Goal: Task Accomplishment & Management: Use online tool/utility

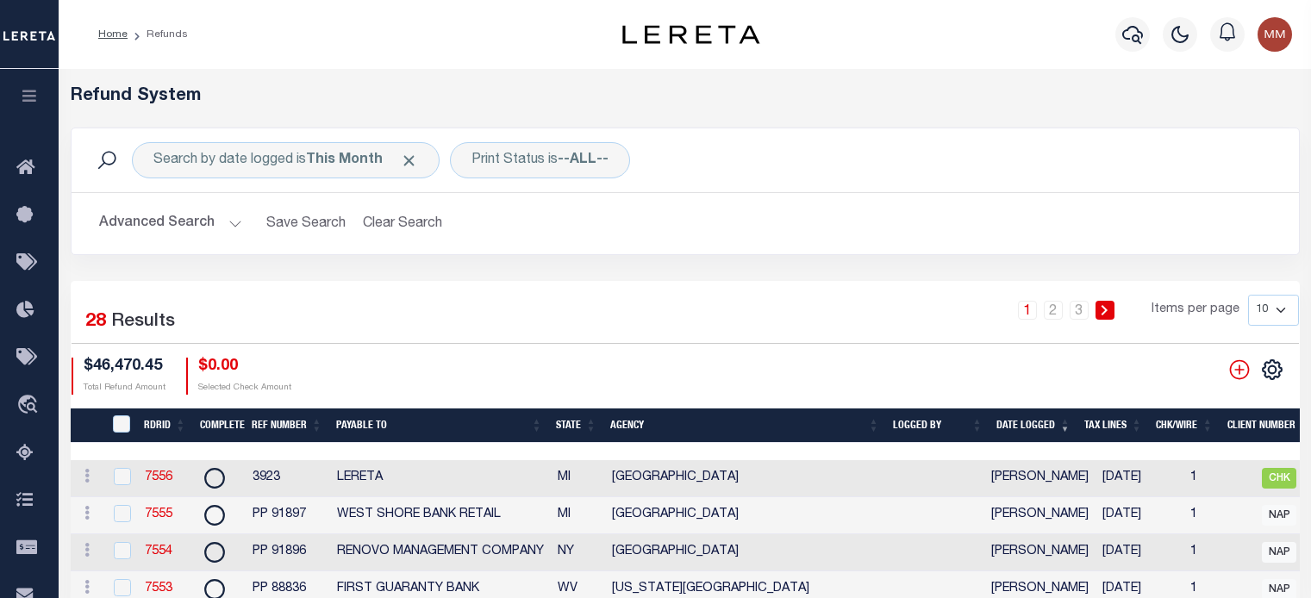
select select "MI"
select select "COL"
select select "OVP"
click at [154, 484] on link "7556" at bounding box center [159, 478] width 28 height 12
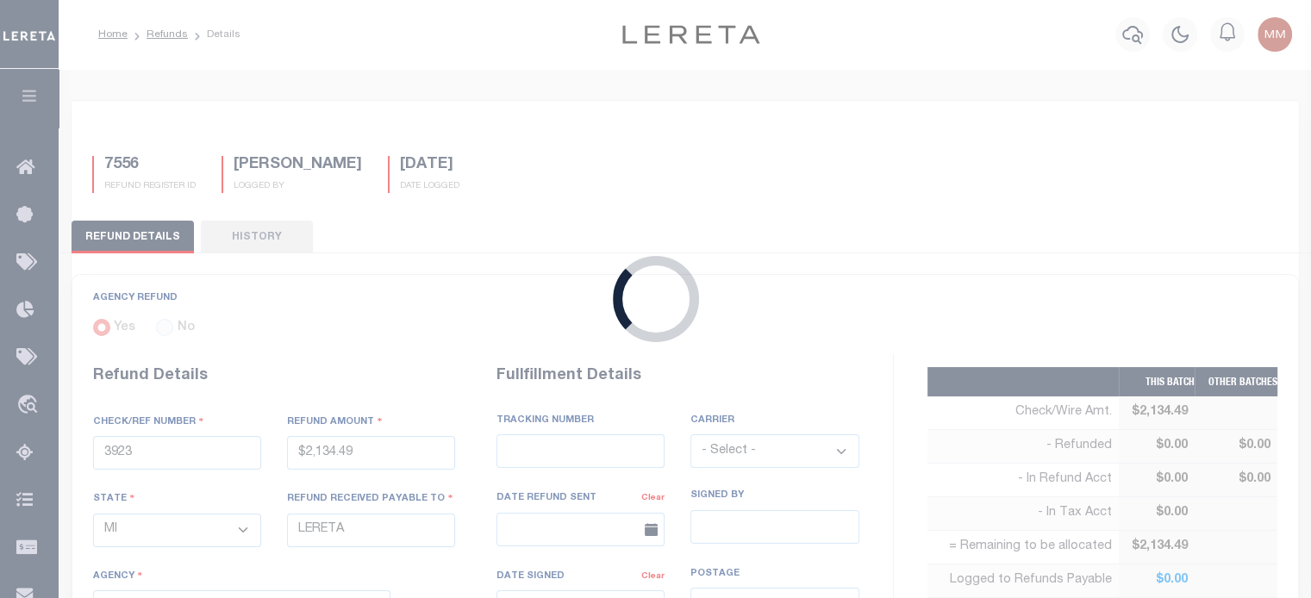
type input "$2,134.49"
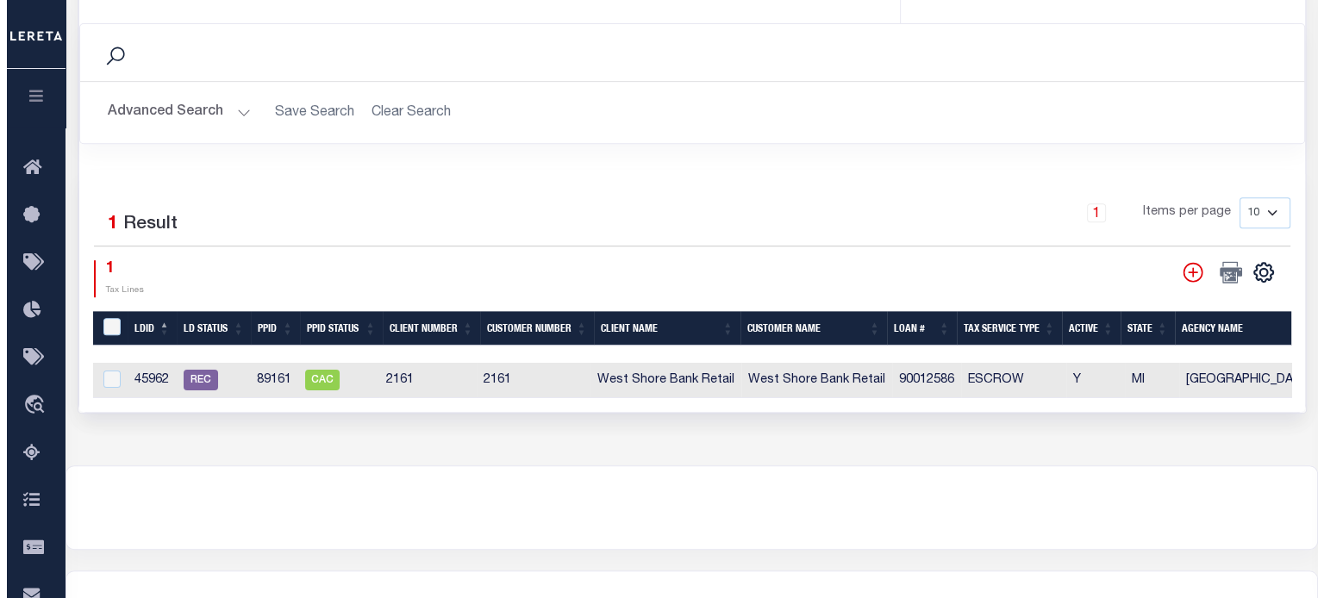
scroll to position [690, 0]
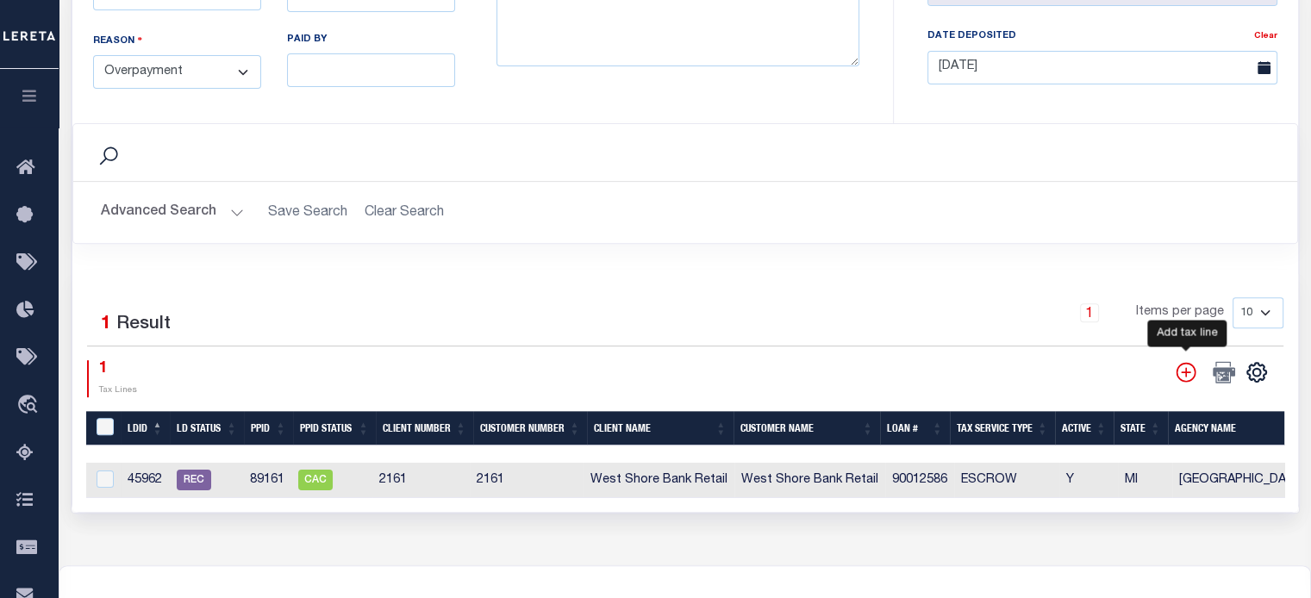
click at [1184, 370] on icon "" at bounding box center [1186, 372] width 22 height 22
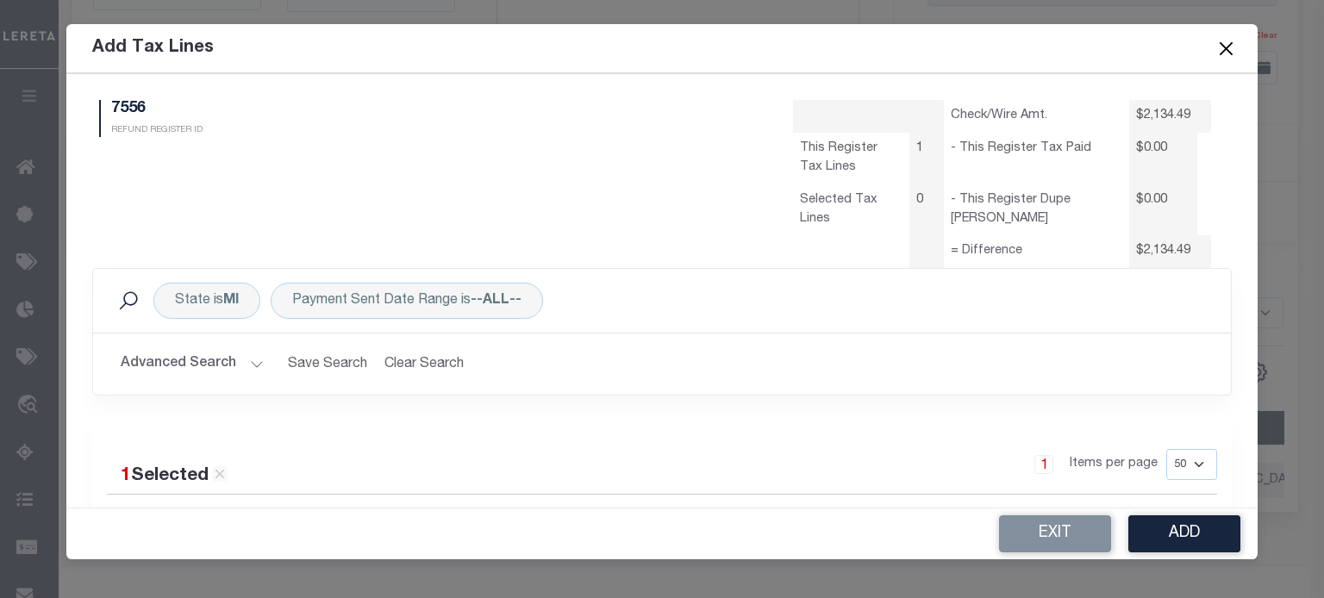
scroll to position [0, 0]
select select "50"
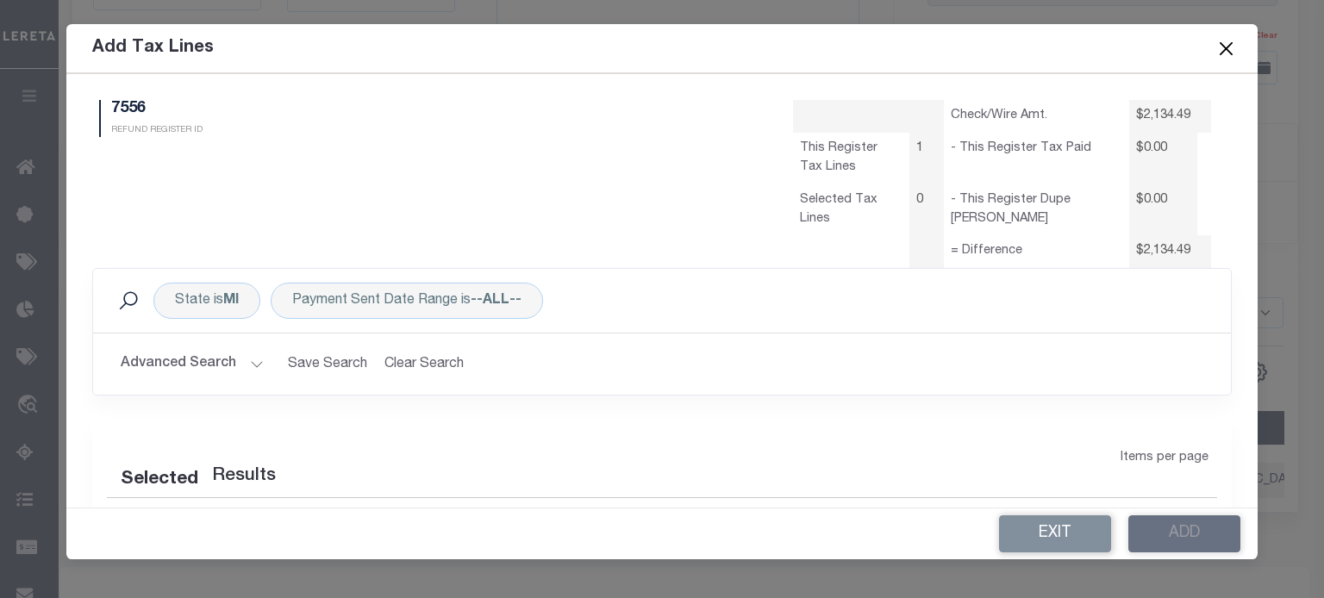
select select "50"
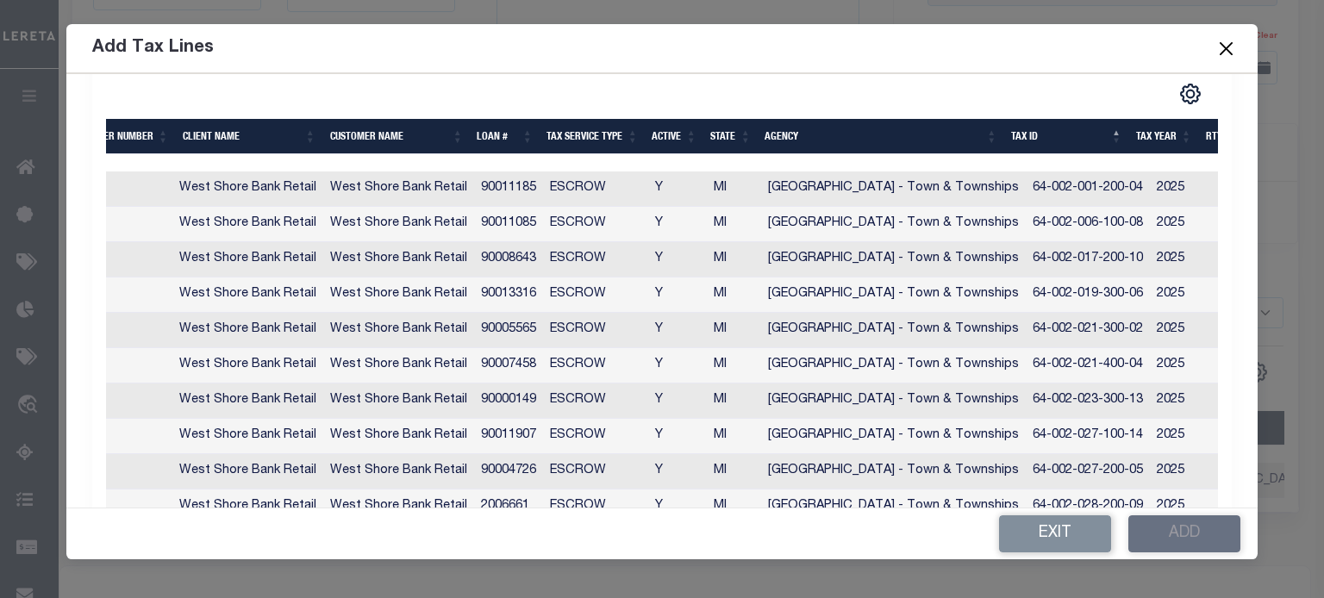
scroll to position [431, 0]
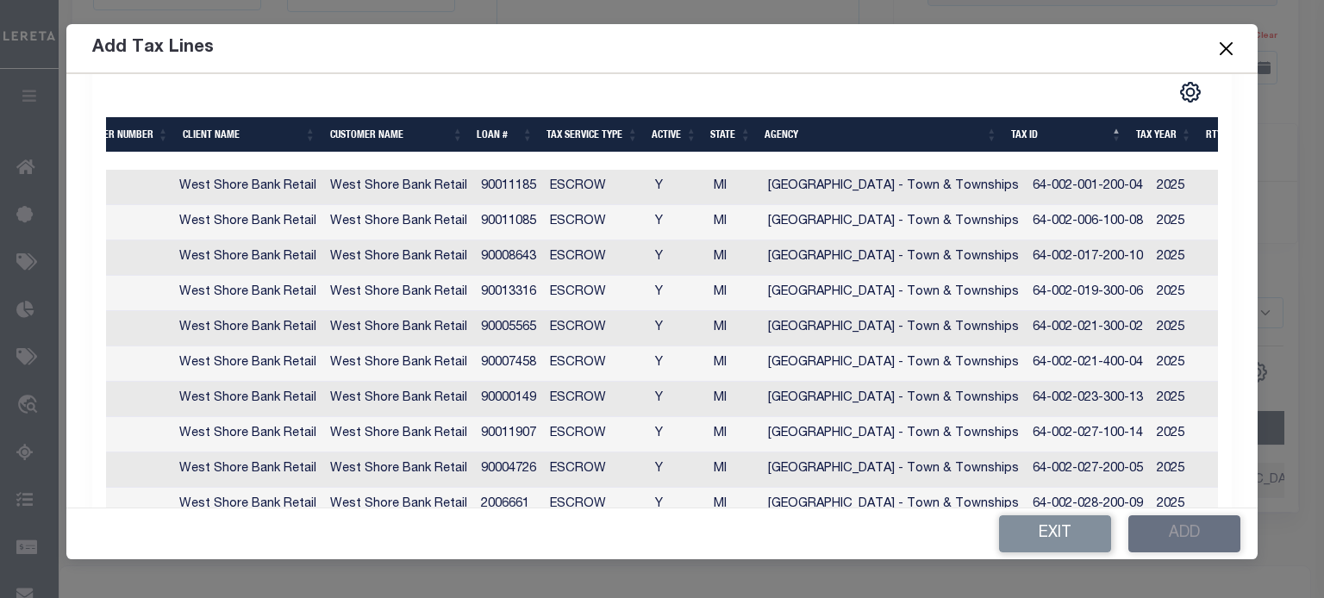
click at [1066, 396] on td "64-002-023-300-13" at bounding box center [1088, 399] width 124 height 35
checkbox input "true"
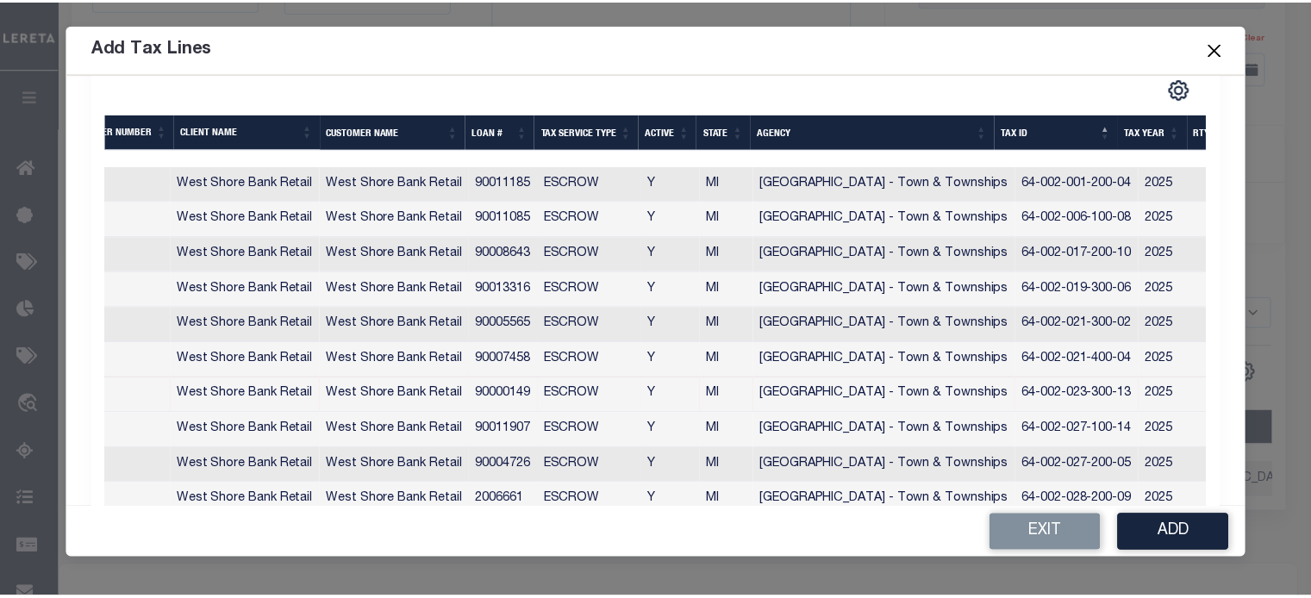
scroll to position [428, 0]
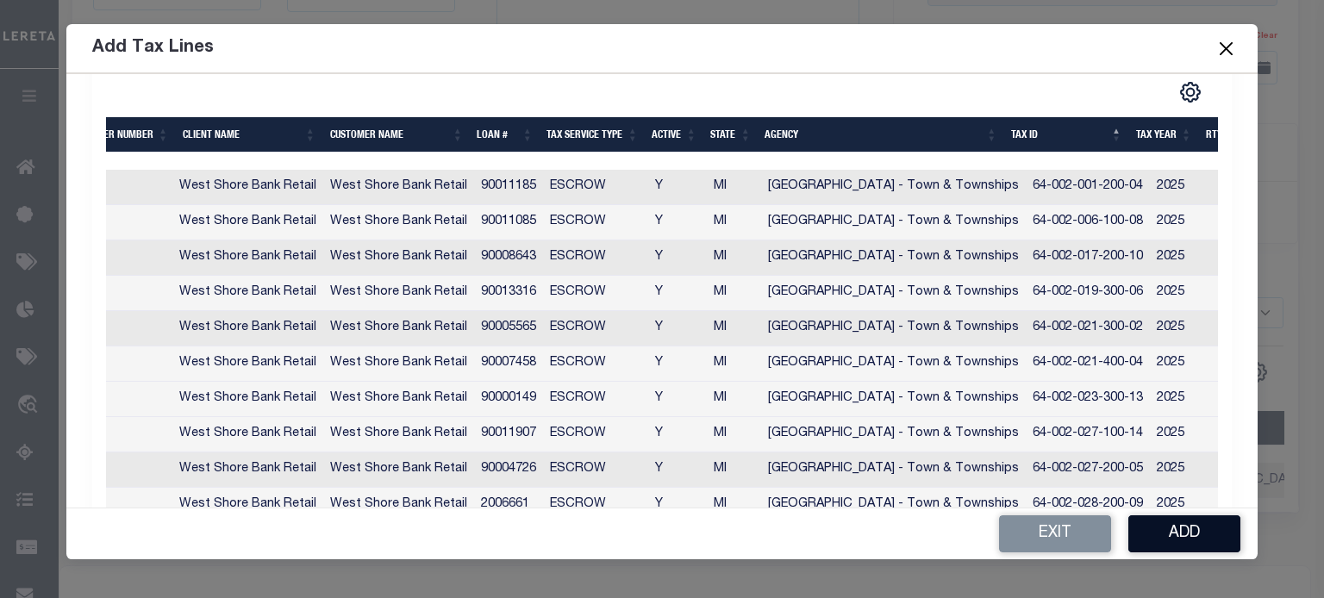
click at [1173, 520] on button "Add" at bounding box center [1185, 534] width 112 height 37
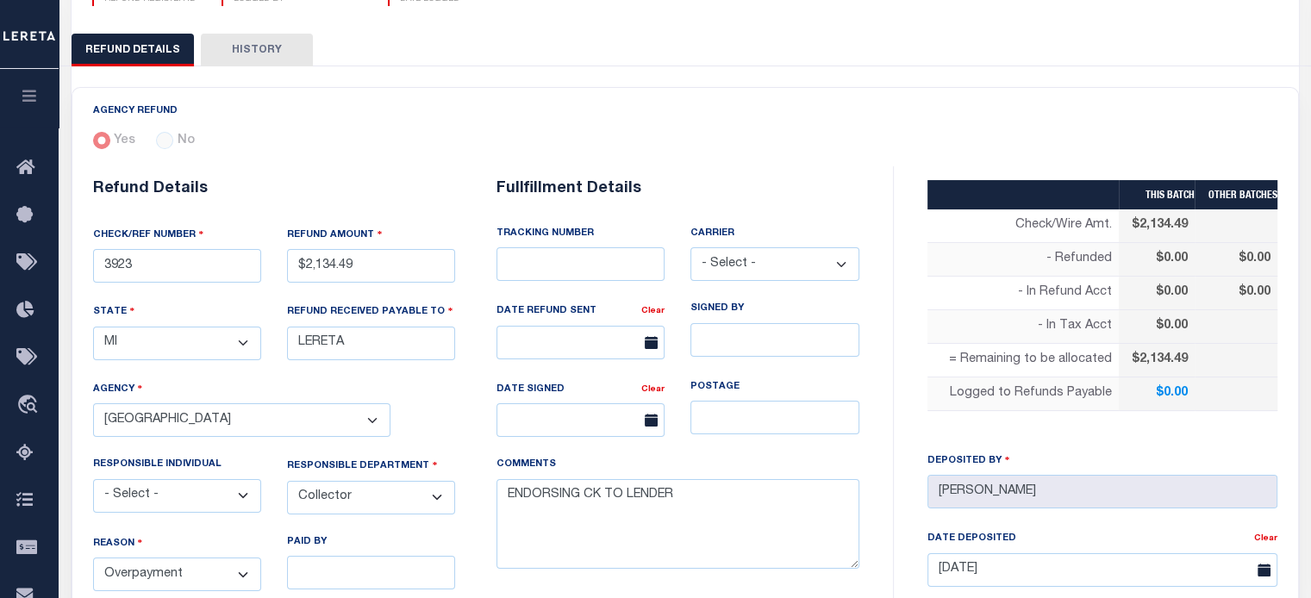
scroll to position [0, 0]
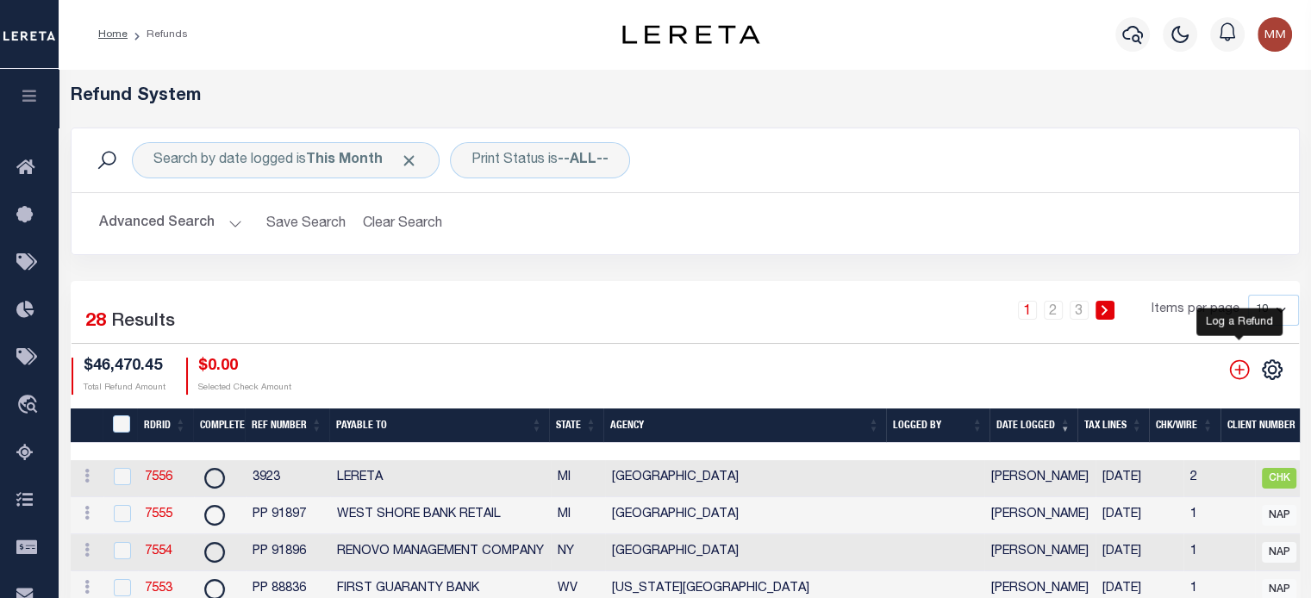
click at [1241, 372] on icon "" at bounding box center [1240, 370] width 22 height 22
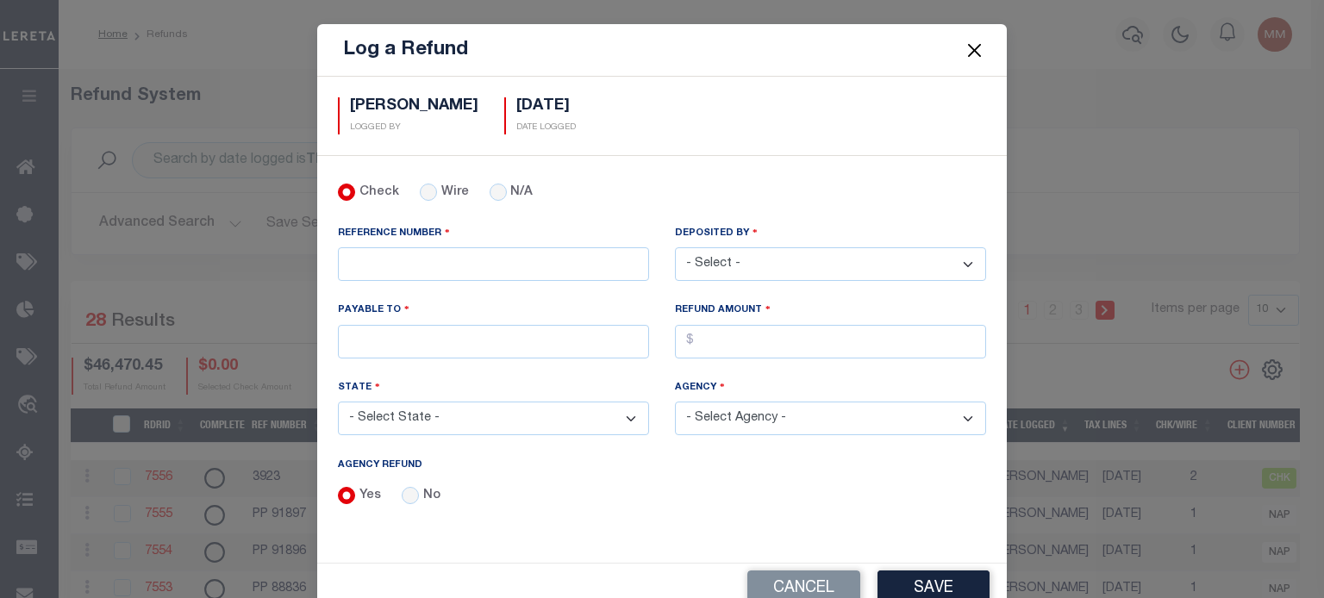
click at [964, 47] on button "Close" at bounding box center [975, 50] width 22 height 22
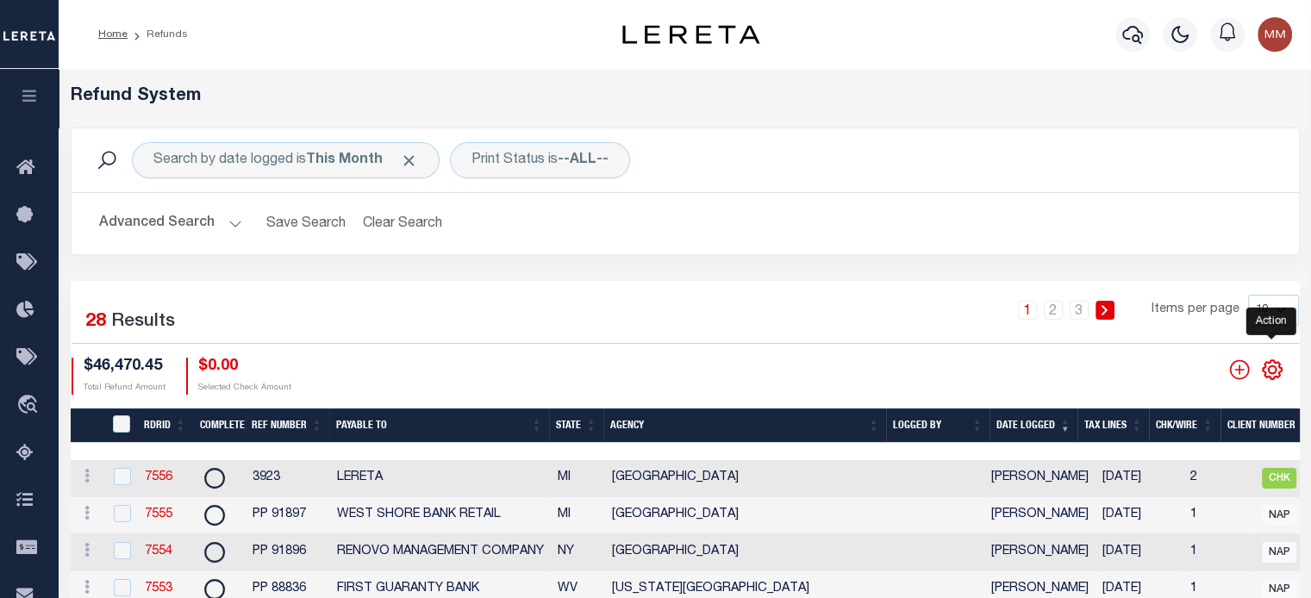
click at [1266, 366] on icon "" at bounding box center [1272, 370] width 22 height 22
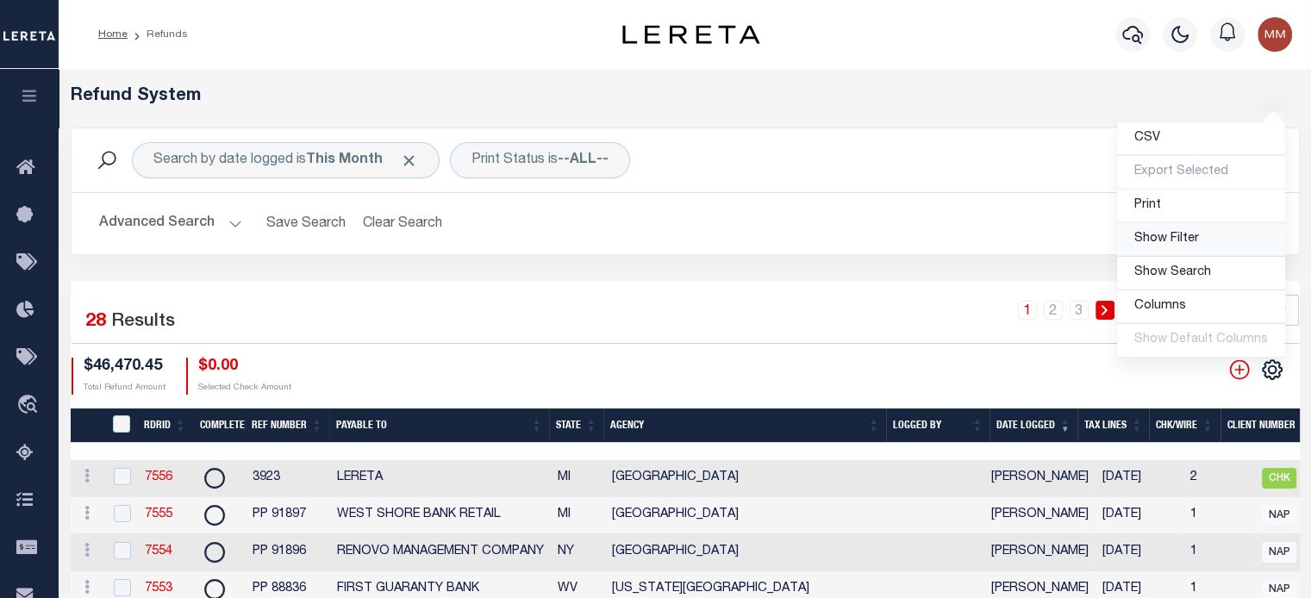
click at [1153, 235] on span "Show Filter" at bounding box center [1167, 239] width 65 height 12
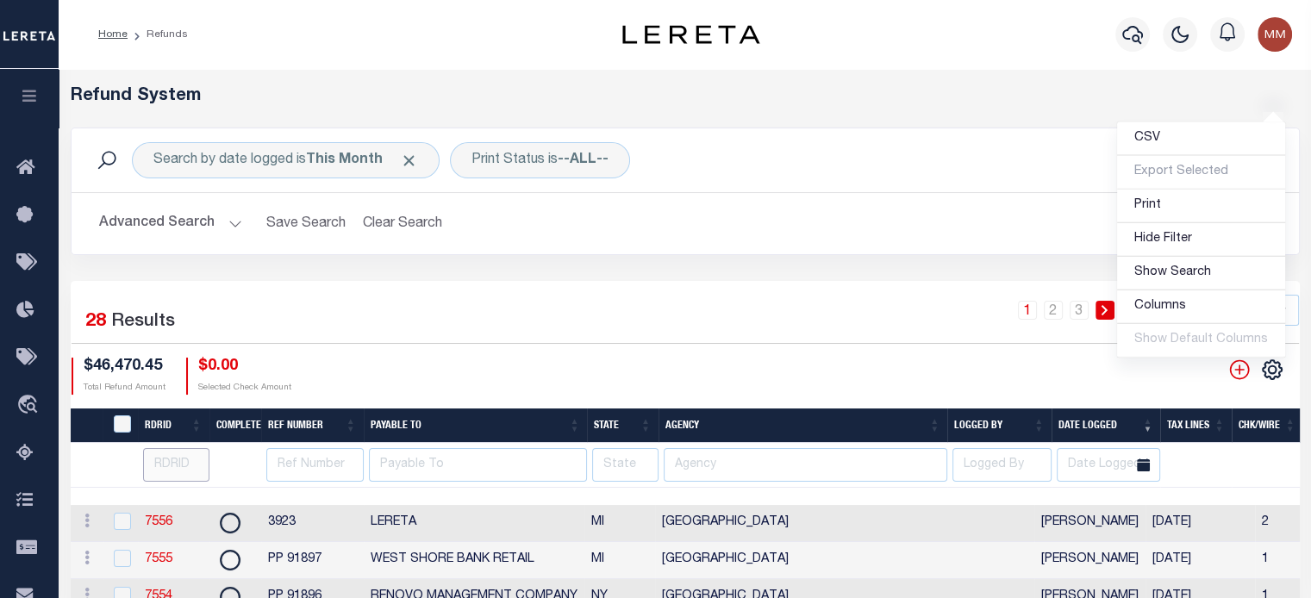
click at [185, 466] on input "number" at bounding box center [176, 465] width 66 height 34
type input "7321"
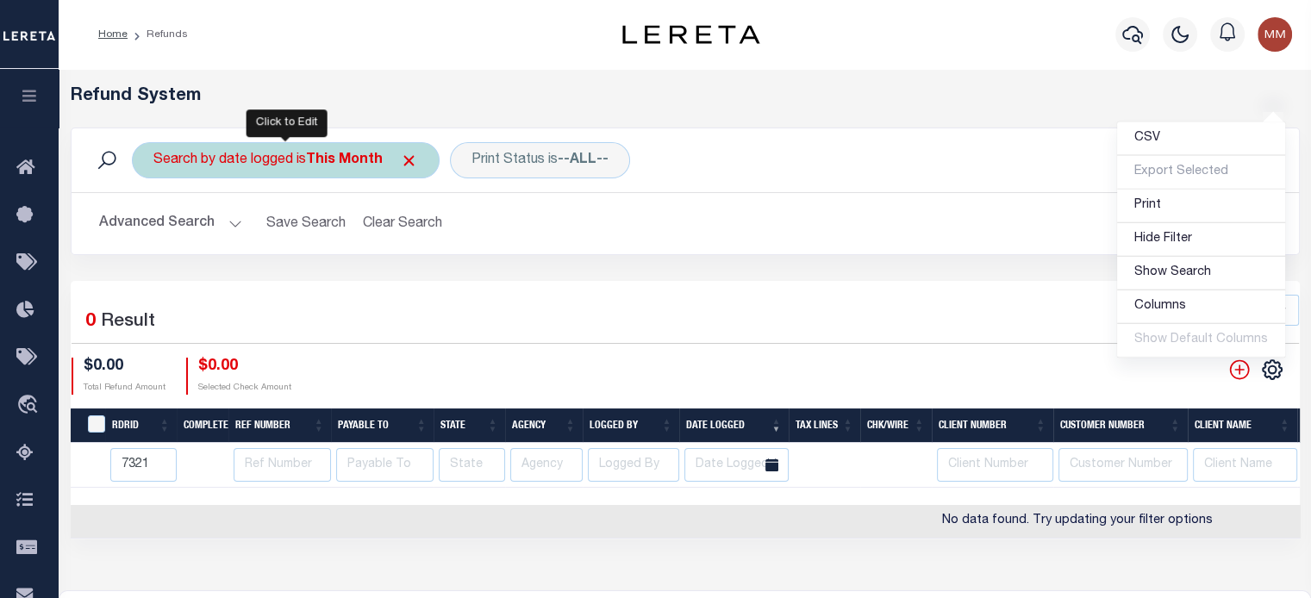
click at [327, 160] on b "This Month" at bounding box center [344, 160] width 77 height 14
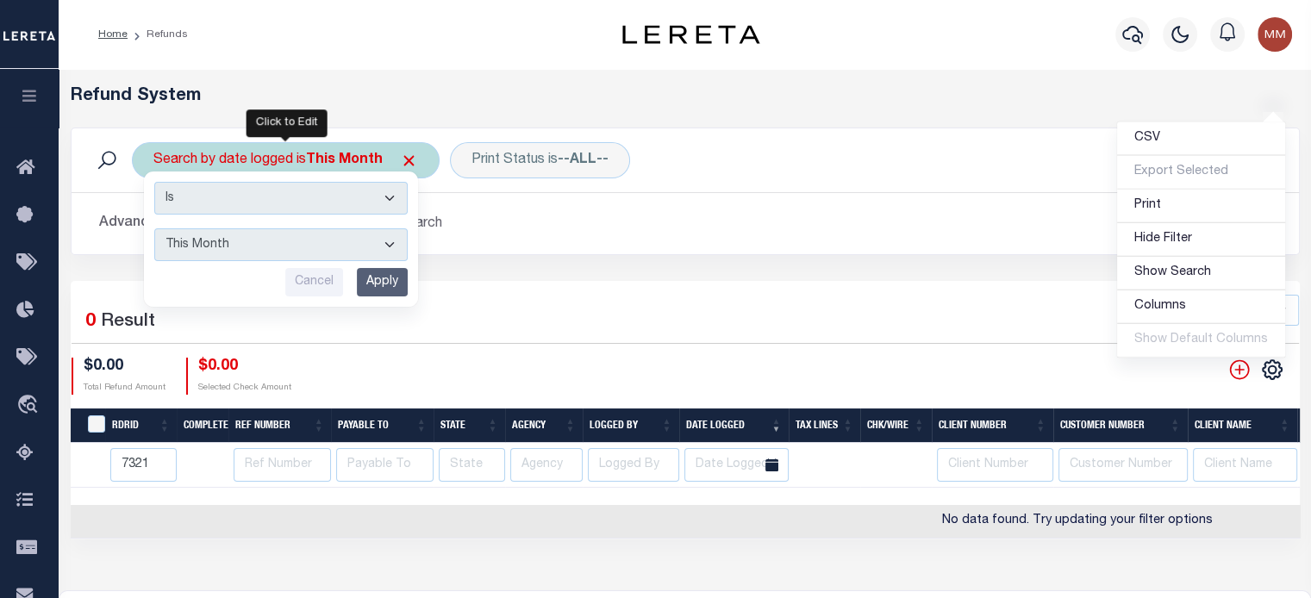
click at [307, 240] on select "This Month Last Month Last Three Months This Year Last Year" at bounding box center [280, 244] width 253 height 33
select select "Last Three Months"
click at [154, 228] on select "This Month Last Month Last Three Months This Year Last Year" at bounding box center [280, 244] width 253 height 33
click at [381, 284] on input "Apply" at bounding box center [382, 282] width 51 height 28
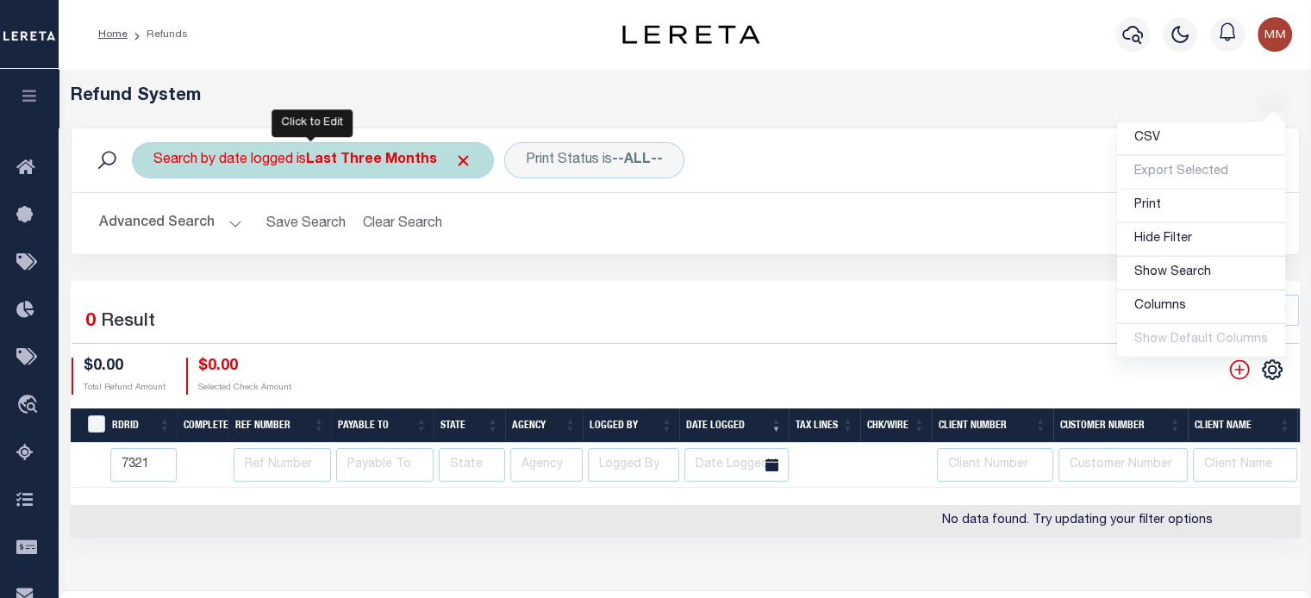
click at [247, 160] on div "Search by date logged is Last Three Months" at bounding box center [313, 160] width 362 height 36
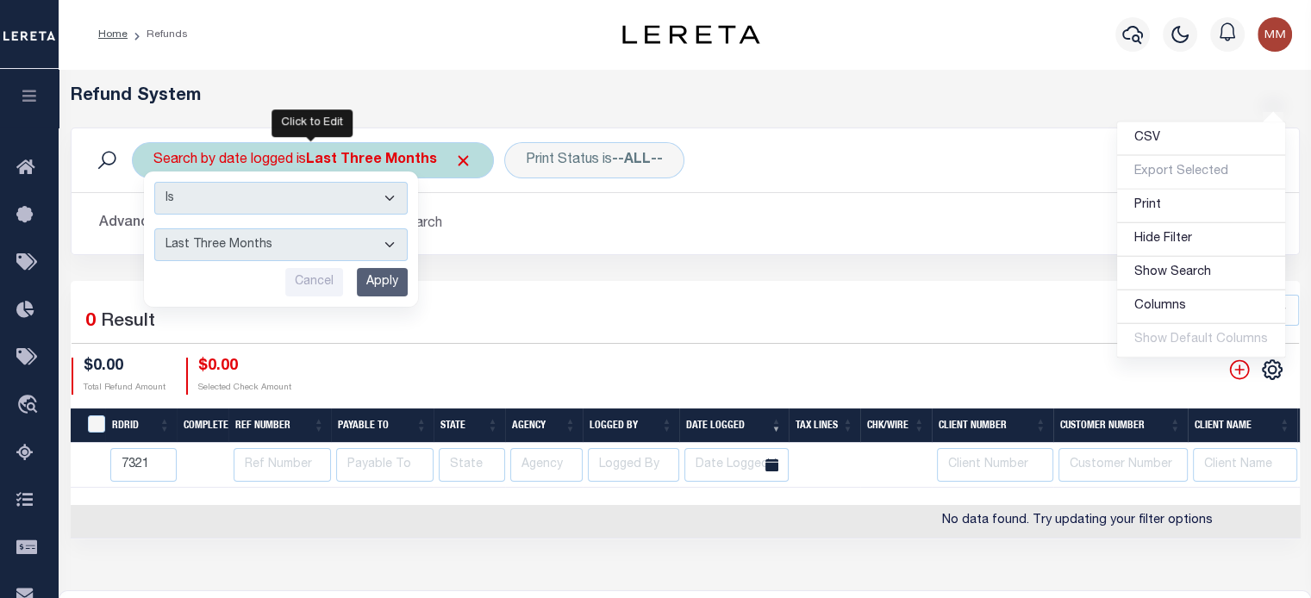
drag, startPoint x: 224, startPoint y: 246, endPoint x: 217, endPoint y: 255, distance: 11.7
click at [224, 246] on select "This Month Last Month Last Three Months This Year Last Year" at bounding box center [280, 244] width 253 height 33
select select "This Year"
click at [154, 228] on select "This Month Last Month Last Three Months This Year Last Year" at bounding box center [280, 244] width 253 height 33
click at [379, 284] on input "Apply" at bounding box center [382, 282] width 51 height 28
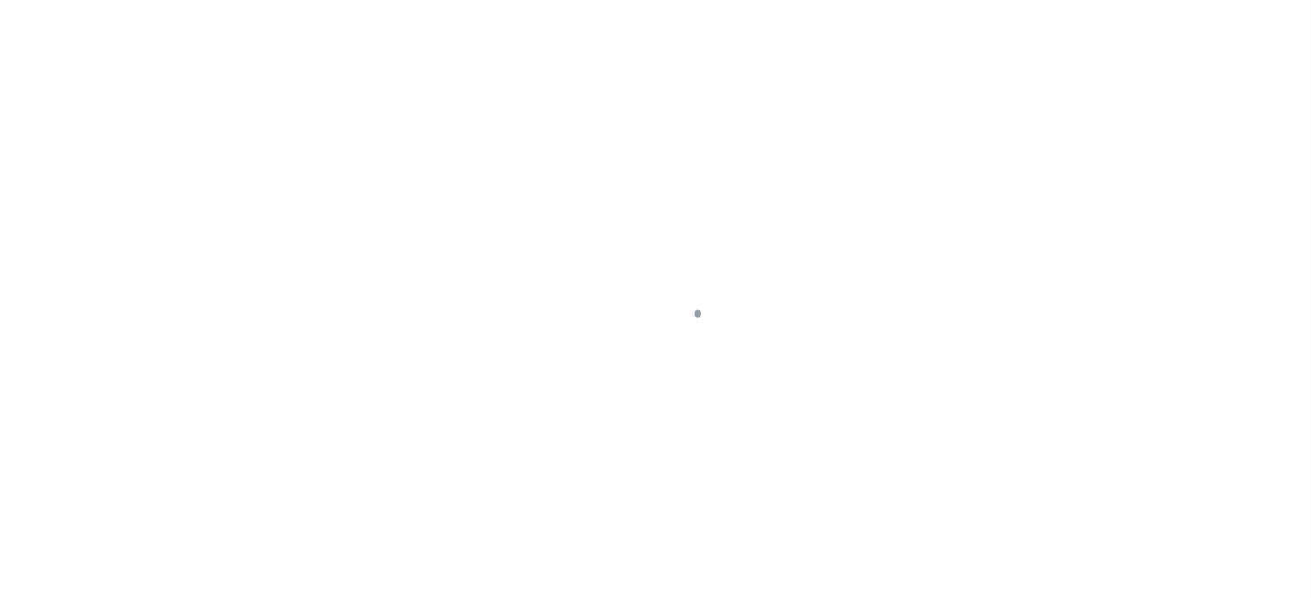
scroll to position [231, 0]
